Goal: Information Seeking & Learning: Learn about a topic

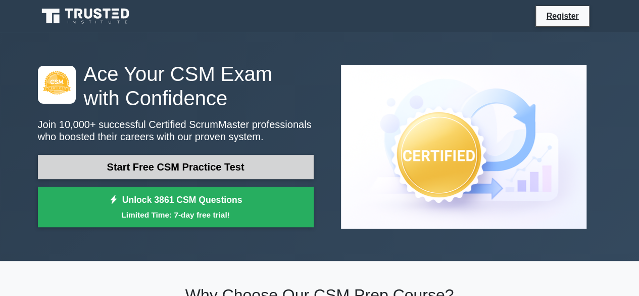
click at [270, 168] on link "Start Free CSM Practice Test" at bounding box center [176, 167] width 276 height 24
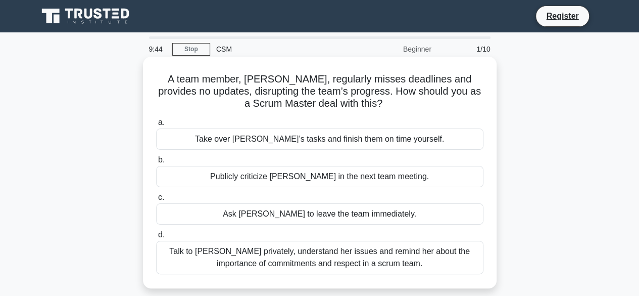
click at [322, 263] on div "Talk to Daisy privately, understand her issues and remind her about the importa…" at bounding box center [319, 257] width 327 height 33
click at [156, 238] on input "d. Talk to Daisy privately, understand her issues and remind her about the impo…" at bounding box center [156, 234] width 0 height 7
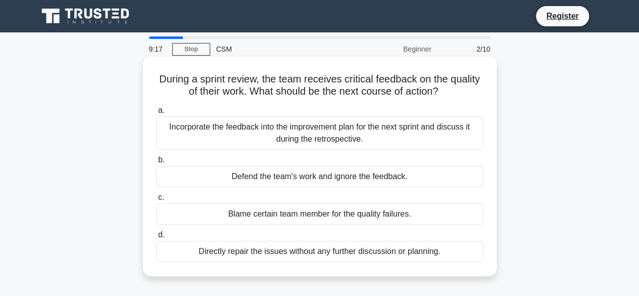
click at [333, 131] on div "Incorporate the feedback into the improvement plan for the next sprint and disc…" at bounding box center [319, 132] width 327 height 33
click at [156, 114] on input "a. Incorporate the feedback into the improvement plan for the next sprint and d…" at bounding box center [156, 110] width 0 height 7
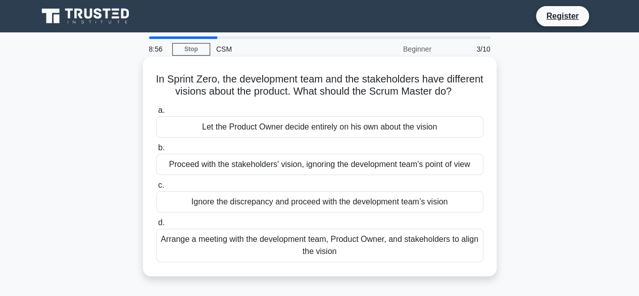
click at [403, 262] on div "Arrange a meeting with the development team, Product Owner, and stakeholders to…" at bounding box center [319, 244] width 327 height 33
click at [156, 226] on input "d. Arrange a meeting with the development team, Product Owner, and stakeholders…" at bounding box center [156, 222] width 0 height 7
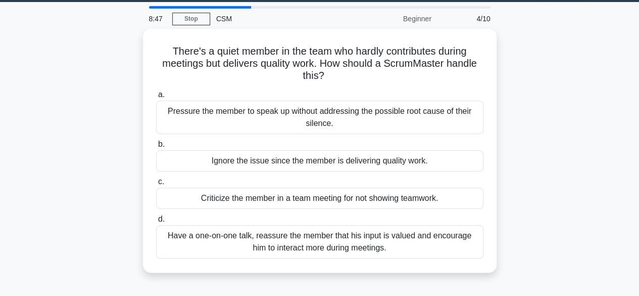
scroll to position [35, 0]
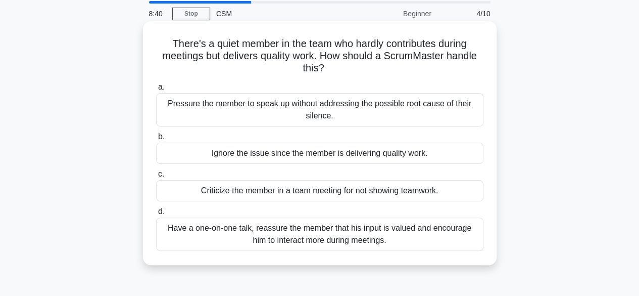
click at [399, 237] on div "Have a one-on-one talk, reassure the member that his input is valued and encour…" at bounding box center [319, 233] width 327 height 33
click at [156, 215] on input "d. Have a one-on-one talk, reassure the member that his input is valued and enc…" at bounding box center [156, 211] width 0 height 7
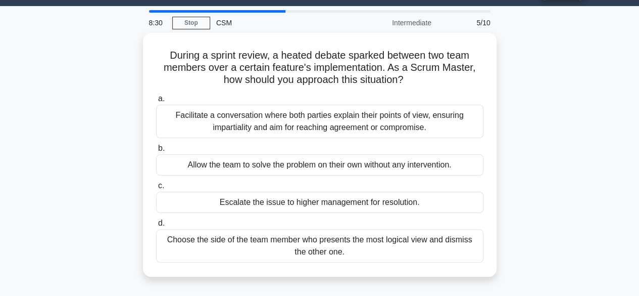
scroll to position [36, 0]
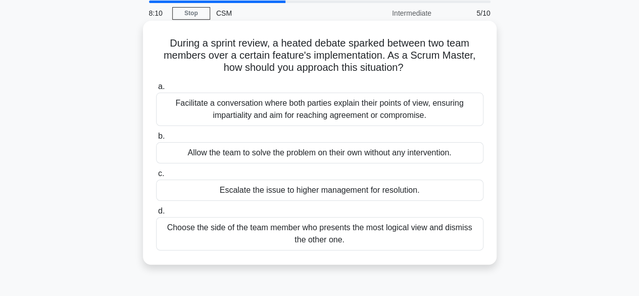
click at [340, 106] on div "Facilitate a conversation where both parties explain their points of view, ensu…" at bounding box center [319, 108] width 327 height 33
click at [156, 90] on input "a. Facilitate a conversation where both parties explain their points of view, e…" at bounding box center [156, 86] width 0 height 7
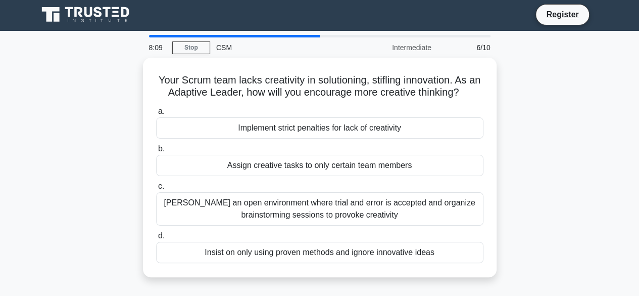
scroll to position [0, 0]
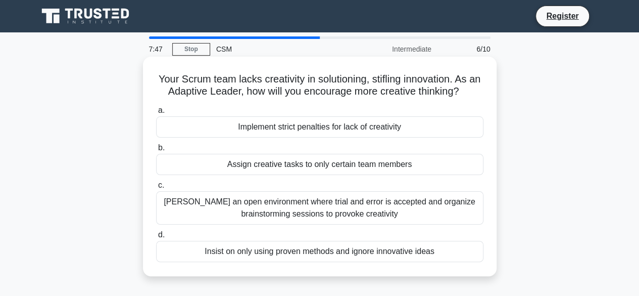
click at [406, 216] on div "Foster an open environment where trial and error is accepted and organize brain…" at bounding box center [319, 207] width 327 height 33
click at [156, 188] on input "c. Foster an open environment where trial and error is accepted and organize br…" at bounding box center [156, 185] width 0 height 7
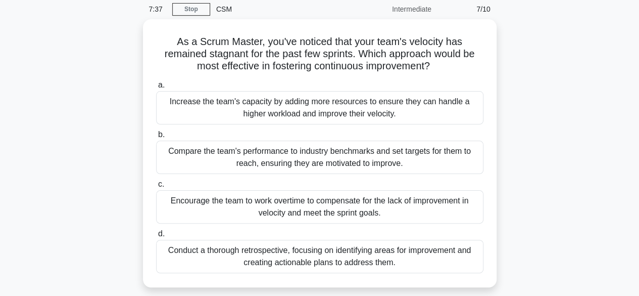
scroll to position [39, 0]
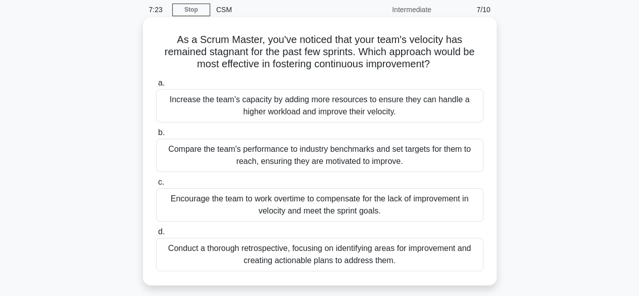
click at [451, 214] on div "Encourage the team to work overtime to compensate for the lack of improvement i…" at bounding box center [319, 204] width 327 height 33
click at [156, 185] on input "c. Encourage the team to work overtime to compensate for the lack of improvemen…" at bounding box center [156, 182] width 0 height 7
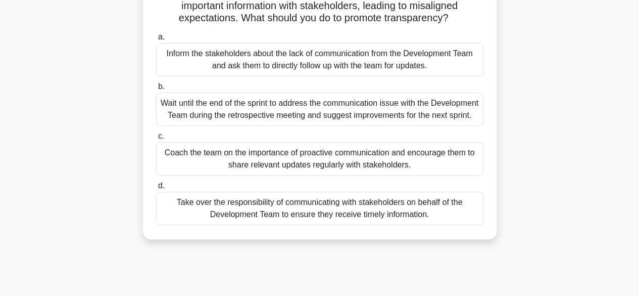
scroll to position [85, 0]
click at [439, 175] on div "Coach the team on the importance of proactive communication and encourage them …" at bounding box center [319, 158] width 327 height 33
click at [156, 139] on input "c. Coach the team on the importance of proactive communication and encourage th…" at bounding box center [156, 136] width 0 height 7
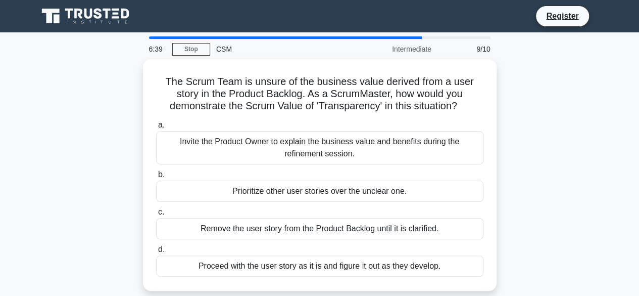
scroll to position [0, 0]
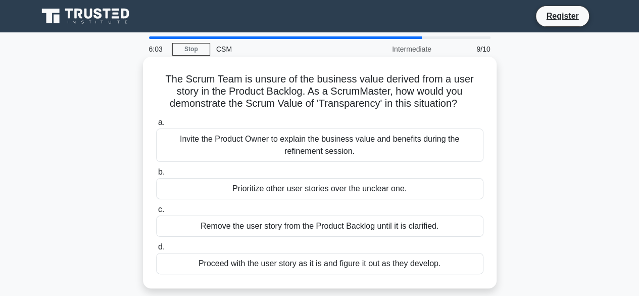
click at [435, 149] on div "Invite the Product Owner to explain the business value and benefits during the …" at bounding box center [319, 144] width 327 height 33
click at [156, 126] on input "a. Invite the Product Owner to explain the business value and benefits during t…" at bounding box center [156, 122] width 0 height 7
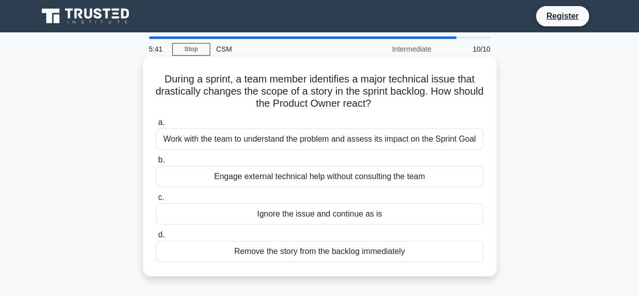
click at [413, 145] on div "Work with the team to understand the problem and assess its impact on the Sprin…" at bounding box center [319, 138] width 327 height 21
click at [156, 126] on input "a. Work with the team to understand the problem and assess its impact on the Sp…" at bounding box center [156, 122] width 0 height 7
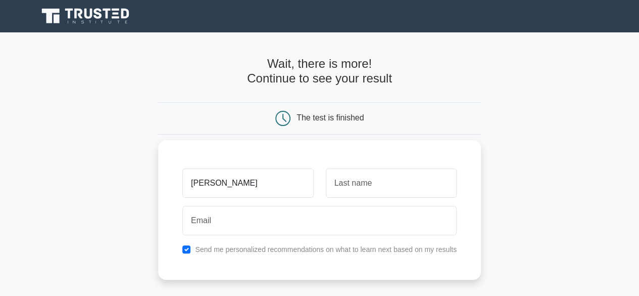
type input "surekha"
type input "s"
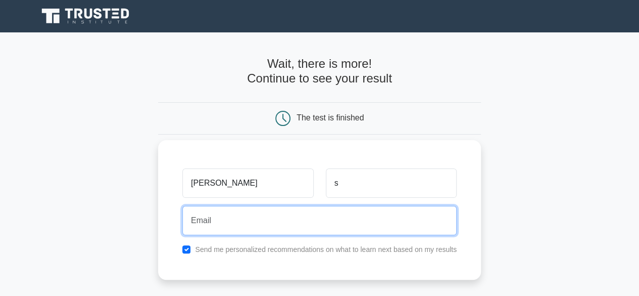
click at [224, 229] on input "email" at bounding box center [319, 220] width 274 height 29
type input "sakhi.rekha@gmail.com"
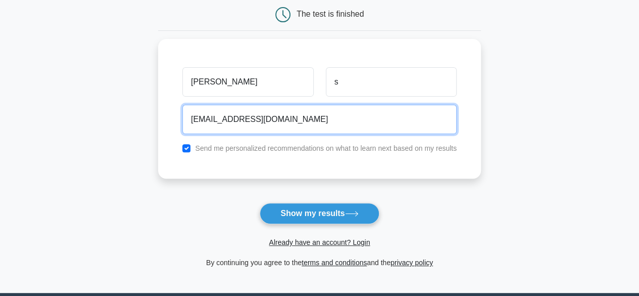
scroll to position [109, 0]
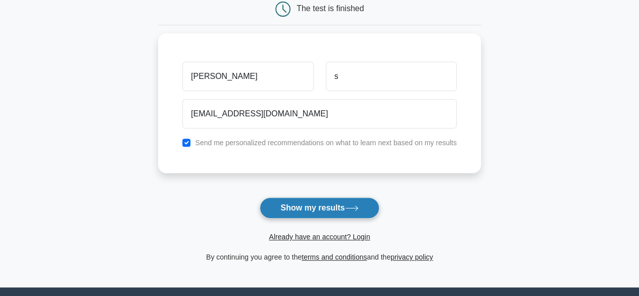
click at [337, 211] on button "Show my results" at bounding box center [319, 207] width 119 height 21
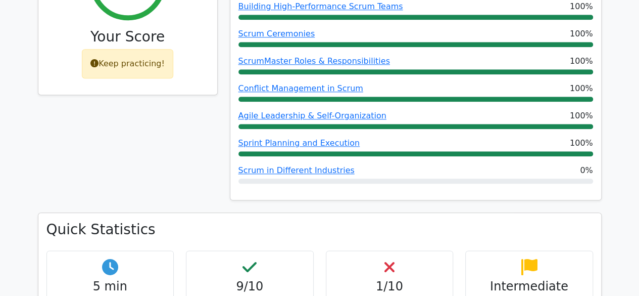
scroll to position [499, 0]
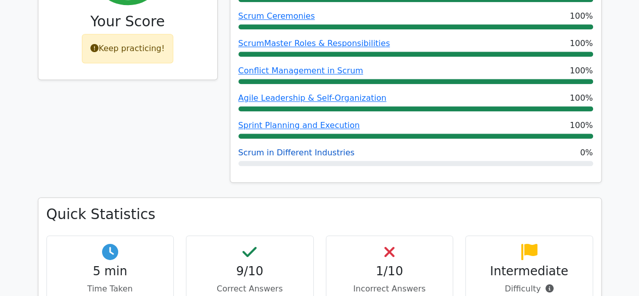
click at [292, 152] on link "Scrum in Different Industries" at bounding box center [297, 153] width 116 height 10
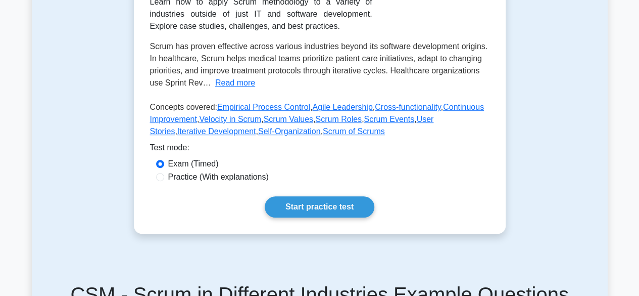
scroll to position [235, 0]
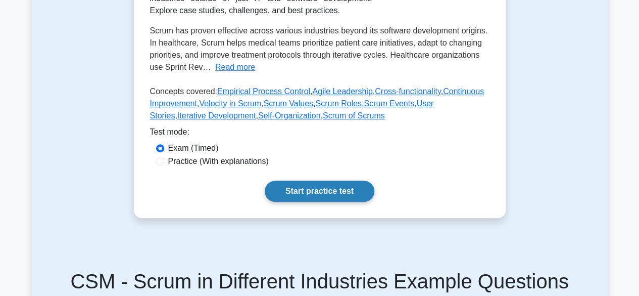
click at [310, 182] on link "Start practice test" at bounding box center [320, 190] width 110 height 21
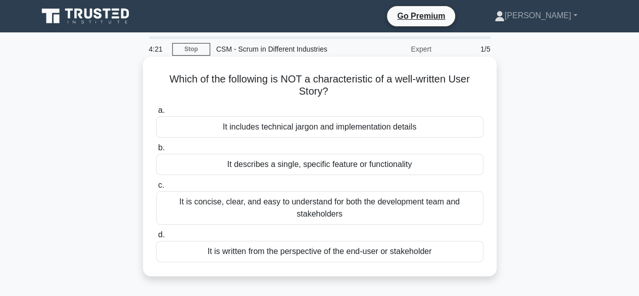
click at [344, 133] on div "It includes technical jargon and implementation details" at bounding box center [319, 126] width 327 height 21
click at [156, 114] on input "a. It includes technical jargon and implementation details" at bounding box center [156, 110] width 0 height 7
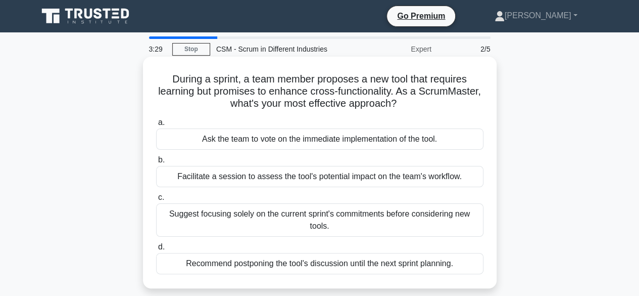
click at [341, 222] on div "Suggest focusing solely on the current sprint's commitments before considering …" at bounding box center [319, 219] width 327 height 33
click at [156, 201] on input "c. Suggest focusing solely on the current sprint's commitments before consideri…" at bounding box center [156, 197] width 0 height 7
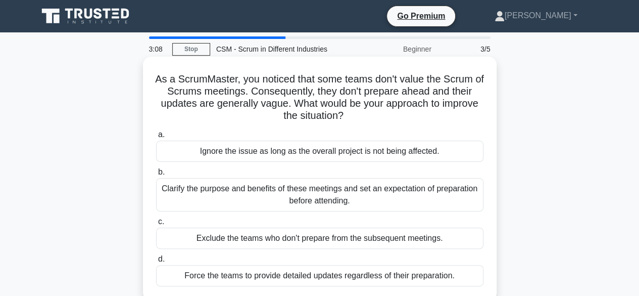
click at [346, 196] on div "Clarify the purpose and benefits of these meetings and set an expectation of pr…" at bounding box center [319, 194] width 327 height 33
click at [156, 175] on input "b. Clarify the purpose and benefits of these meetings and set an expectation of…" at bounding box center [156, 172] width 0 height 7
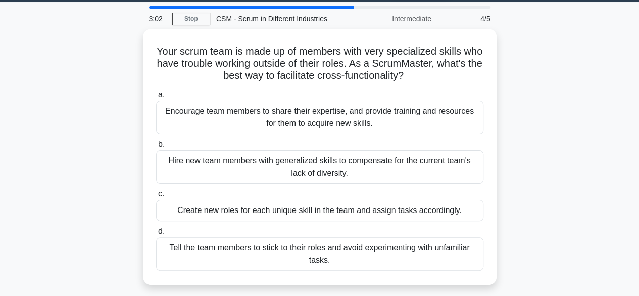
scroll to position [31, 0]
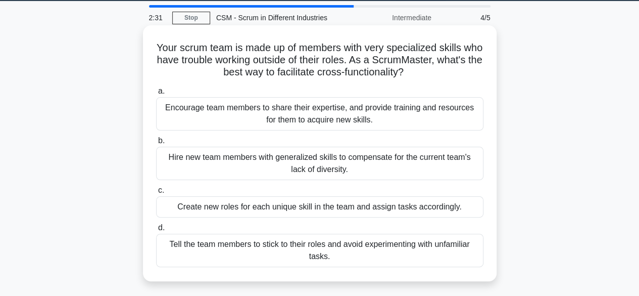
click at [353, 117] on div "Encourage team members to share their expertise, and provide training and resou…" at bounding box center [319, 113] width 327 height 33
click at [156, 94] on input "a. Encourage team members to share their expertise, and provide training and re…" at bounding box center [156, 91] width 0 height 7
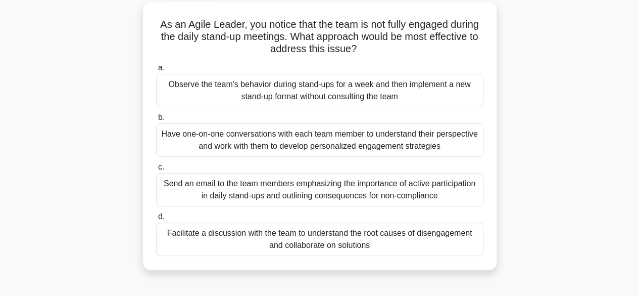
scroll to position [57, 0]
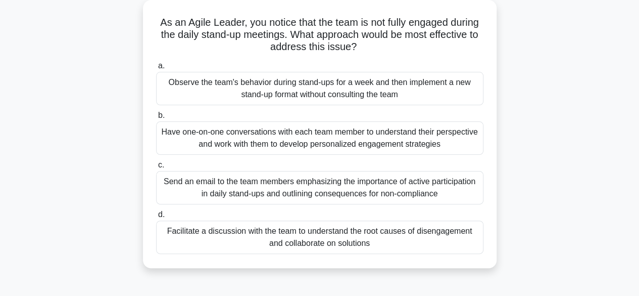
click at [469, 243] on div "Facilitate a discussion with the team to understand the root causes of disengag…" at bounding box center [319, 236] width 327 height 33
click at [156, 218] on input "d. Facilitate a discussion with the team to understand the root causes of disen…" at bounding box center [156, 214] width 0 height 7
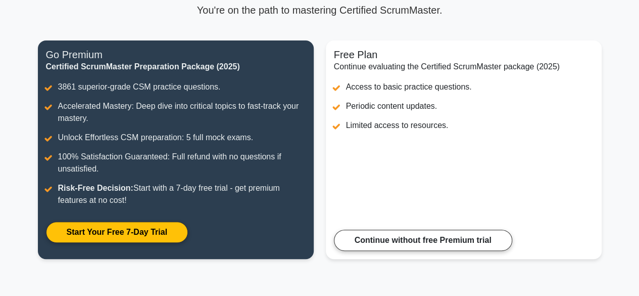
scroll to position [82, 0]
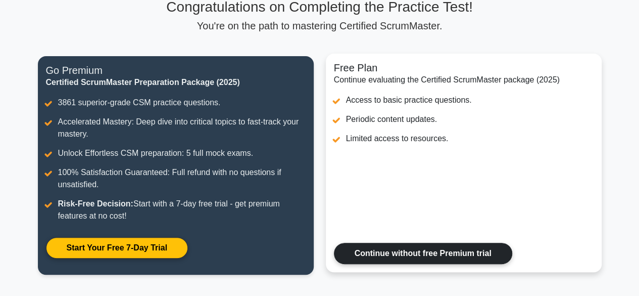
click at [460, 251] on link "Continue without free Premium trial" at bounding box center [423, 253] width 178 height 21
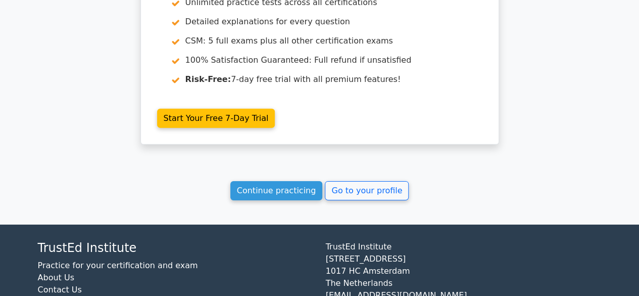
scroll to position [1504, 0]
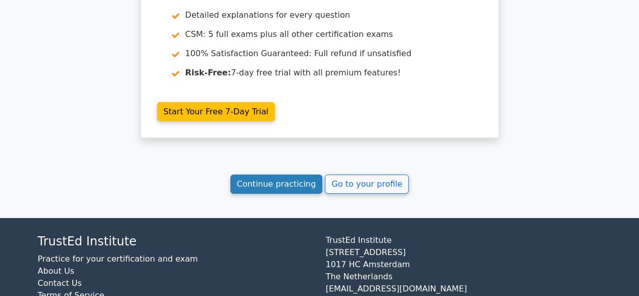
click at [285, 181] on link "Continue practicing" at bounding box center [276, 183] width 92 height 19
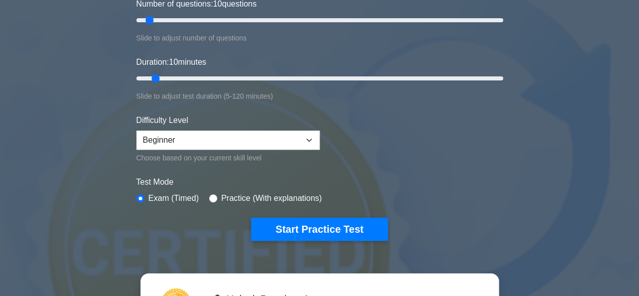
scroll to position [145, 0]
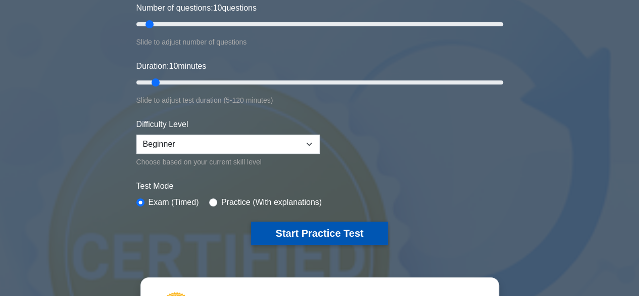
click at [311, 233] on button "Start Practice Test" at bounding box center [319, 232] width 136 height 23
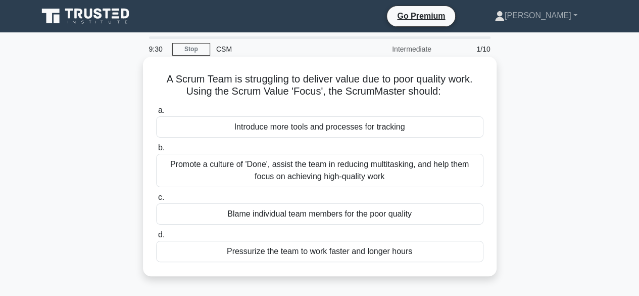
click at [314, 176] on div "Promote a culture of 'Done', assist the team in reducing multitasking, and help…" at bounding box center [319, 170] width 327 height 33
click at [156, 151] on input "b. Promote a culture of 'Done', assist the team in reducing multitasking, and h…" at bounding box center [156, 148] width 0 height 7
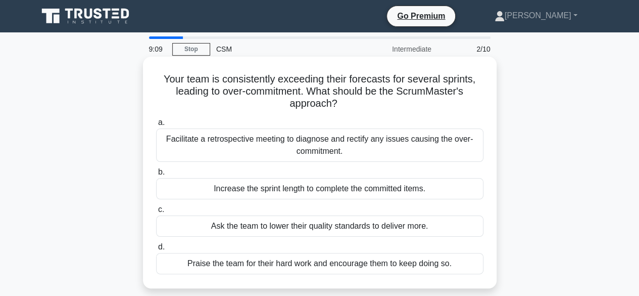
click at [342, 267] on div "Praise the team for their hard work and encourage them to keep doing so." at bounding box center [319, 263] width 327 height 21
click at [156, 250] on input "d. Praise the team for their hard work and encourage them to keep doing so." at bounding box center [156, 247] width 0 height 7
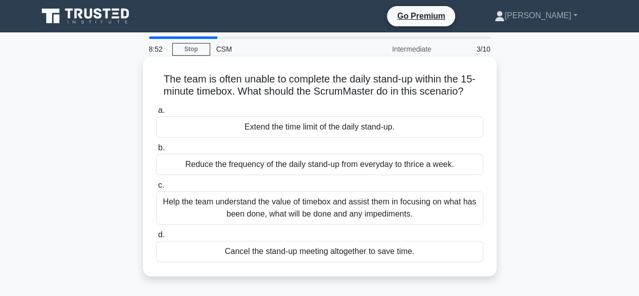
click at [352, 210] on div "Help the team understand the value of timebox and assist them in focusing on wh…" at bounding box center [319, 207] width 327 height 33
click at [156, 188] on input "c. Help the team understand the value of timebox and assist them in focusing on…" at bounding box center [156, 185] width 0 height 7
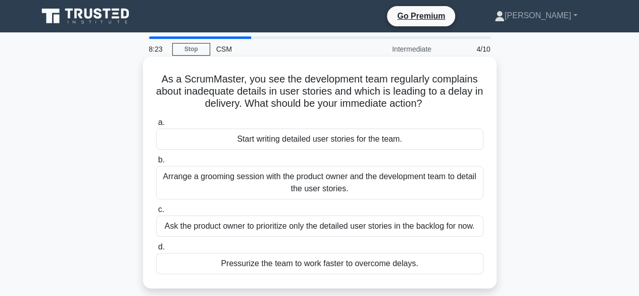
click at [445, 225] on div "Ask the product owner to prioritize only the detailed user stories in the backl…" at bounding box center [319, 225] width 327 height 21
click at [156, 213] on input "c. Ask the product owner to prioritize only the detailed user stories in the ba…" at bounding box center [156, 209] width 0 height 7
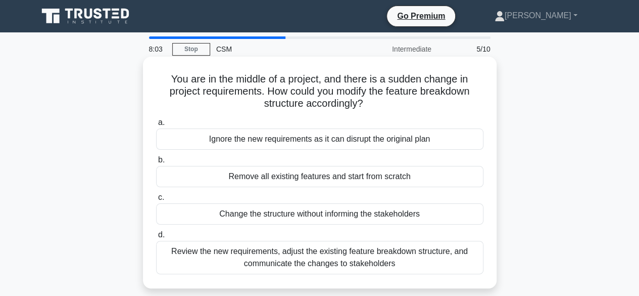
click at [430, 265] on div "Review the new requirements, adjust the existing feature breakdown structure, a…" at bounding box center [319, 257] width 327 height 33
click at [156, 238] on input "d. Review the new requirements, adjust the existing feature breakdown structure…" at bounding box center [156, 234] width 0 height 7
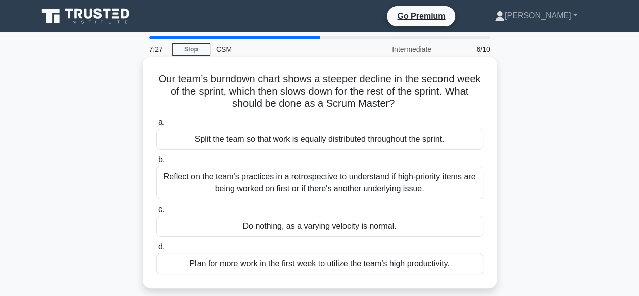
click at [418, 186] on div "Reflect on the team's practices in a retrospective to understand if high-priori…" at bounding box center [319, 182] width 327 height 33
click at [156, 163] on input "b. Reflect on the team's practices in a retrospective to understand if high-pri…" at bounding box center [156, 160] width 0 height 7
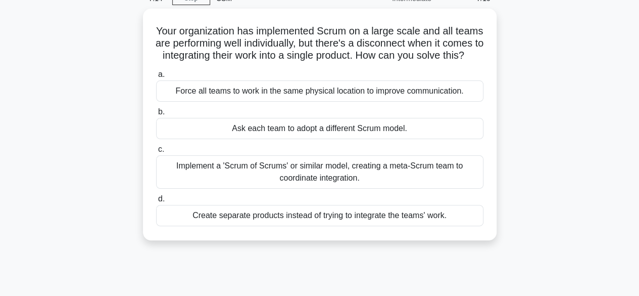
scroll to position [54, 0]
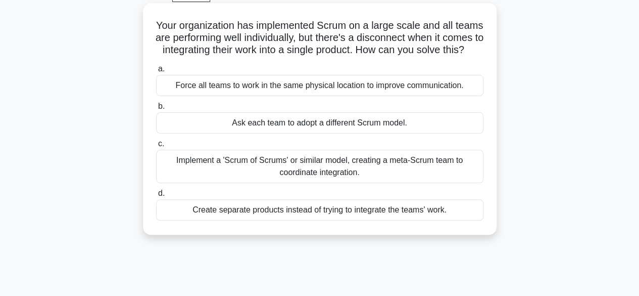
click at [394, 183] on div "Implement a 'Scrum of Scrums' or similar model, creating a meta-Scrum team to c…" at bounding box center [319, 166] width 327 height 33
click at [156, 147] on input "c. Implement a 'Scrum of Scrums' or similar model, creating a meta-Scrum team t…" at bounding box center [156, 143] width 0 height 7
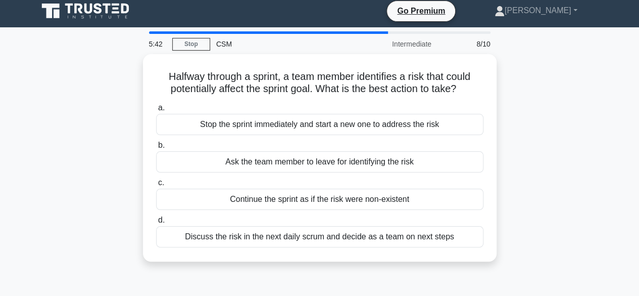
scroll to position [0, 0]
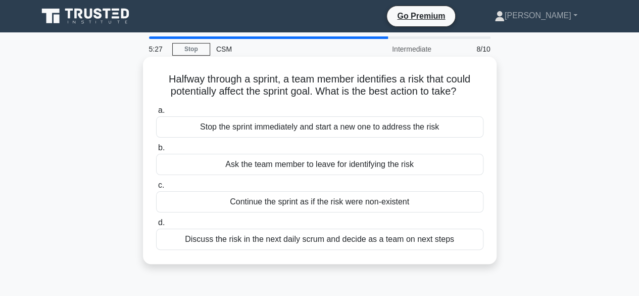
click at [407, 241] on div "Discuss the risk in the next daily scrum and decide as a team on next steps" at bounding box center [319, 238] width 327 height 21
click at [156, 226] on input "d. Discuss the risk in the next daily scrum and decide as a team on next steps" at bounding box center [156, 222] width 0 height 7
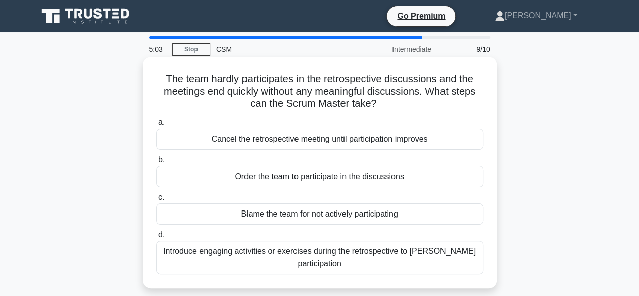
click at [406, 256] on div "Introduce engaging activities or exercises during the retrospective to [PERSON_…" at bounding box center [319, 257] width 327 height 33
click at [156, 238] on input "d. Introduce engaging activities or exercises during the retrospective to [PERS…" at bounding box center [156, 234] width 0 height 7
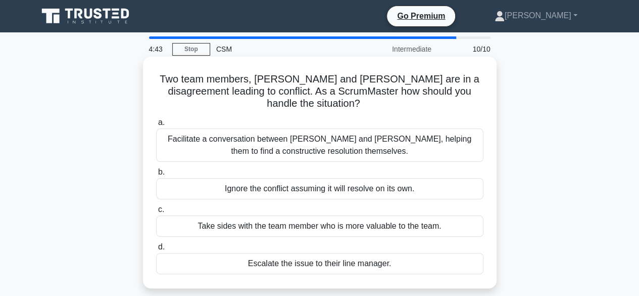
click at [390, 140] on div "Facilitate a conversation between [PERSON_NAME] and [PERSON_NAME], helping them…" at bounding box center [319, 144] width 327 height 33
click at [156, 126] on input "a. Facilitate a conversation between [PERSON_NAME] and [PERSON_NAME], helping t…" at bounding box center [156, 122] width 0 height 7
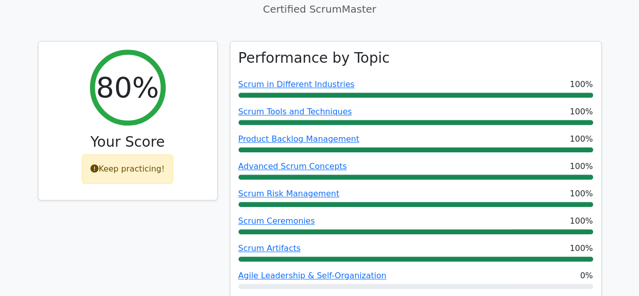
scroll to position [435, 0]
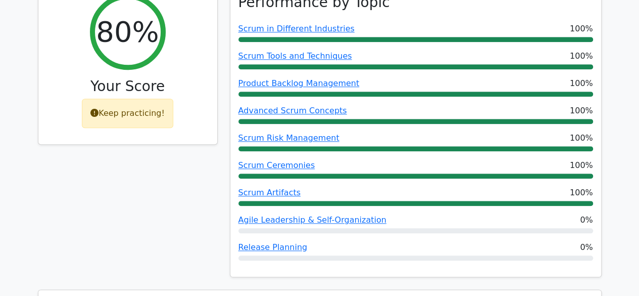
drag, startPoint x: 642, startPoint y: 38, endPoint x: 640, endPoint y: 93, distance: 55.1
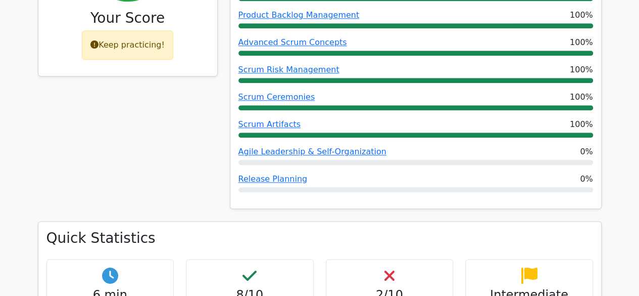
scroll to position [500, 0]
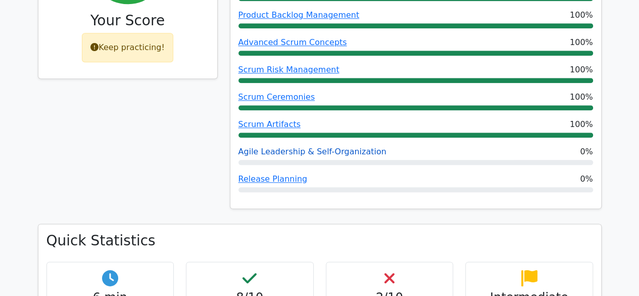
click at [314, 150] on link "Agile Leadership & Self-Organization" at bounding box center [313, 152] width 148 height 10
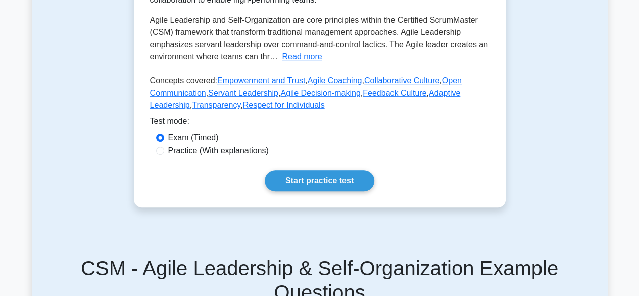
scroll to position [261, 0]
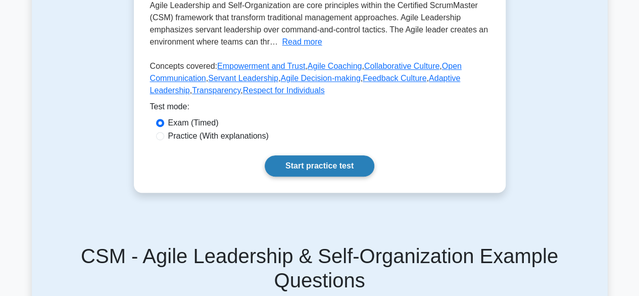
click at [350, 161] on link "Start practice test" at bounding box center [320, 165] width 110 height 21
click at [334, 161] on link "Start practice test" at bounding box center [320, 165] width 110 height 21
